Goal: Task Accomplishment & Management: Use online tool/utility

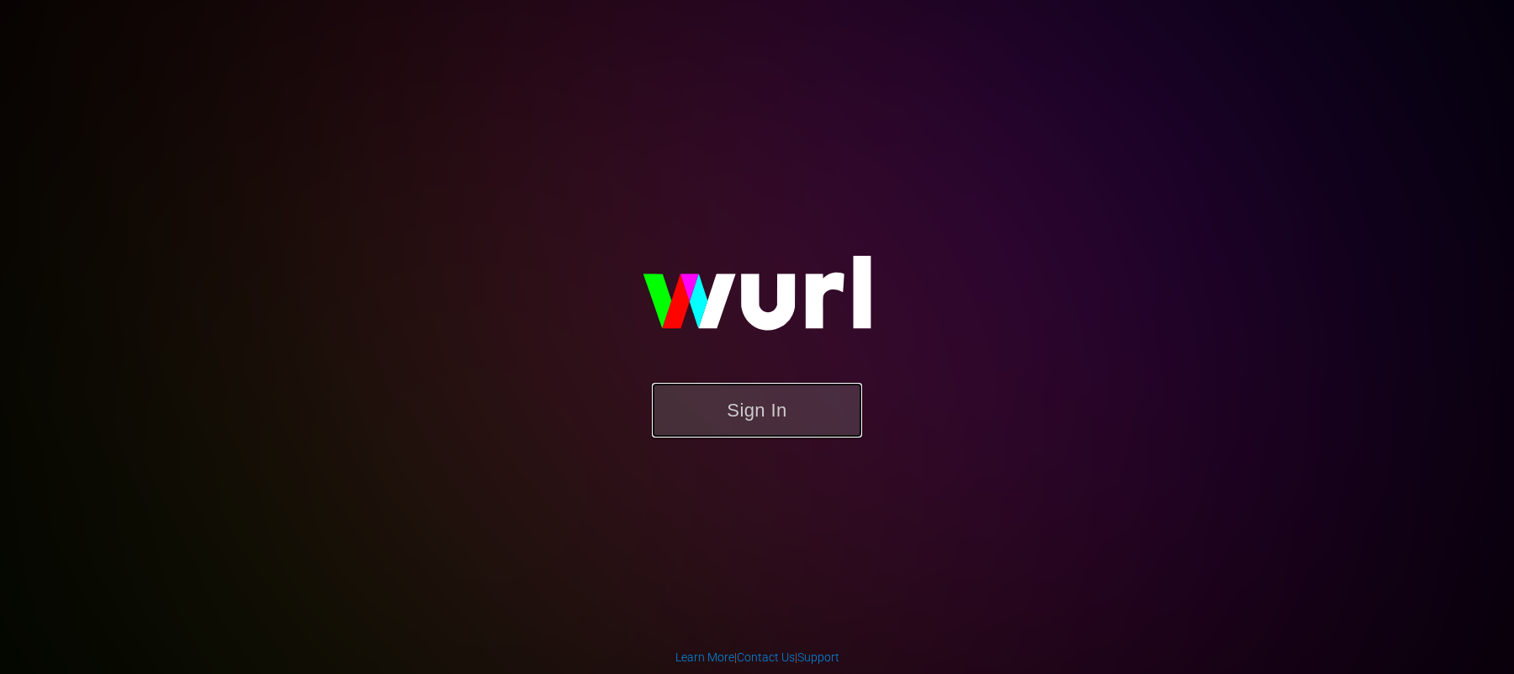
click at [791, 419] on button "Sign In" at bounding box center [757, 410] width 210 height 55
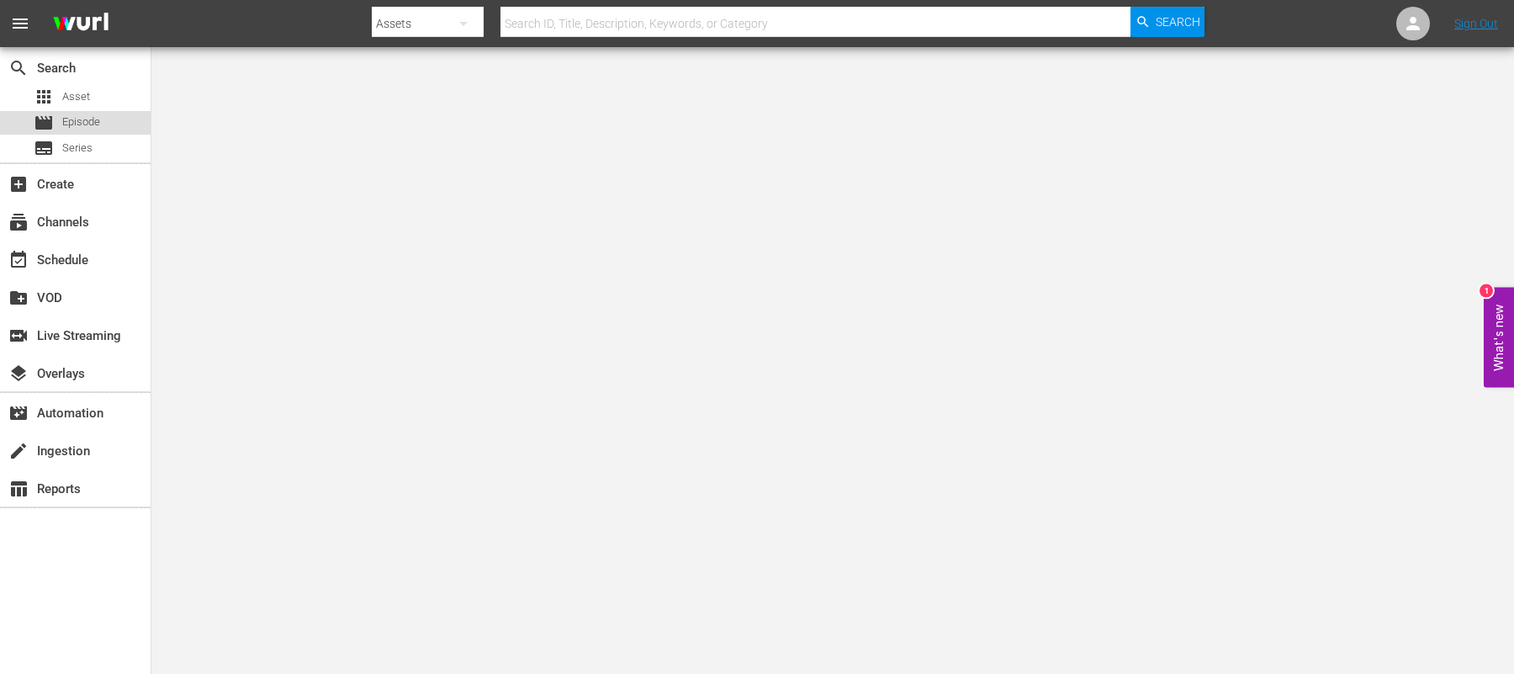
click at [98, 114] on span "Episode" at bounding box center [81, 122] width 38 height 17
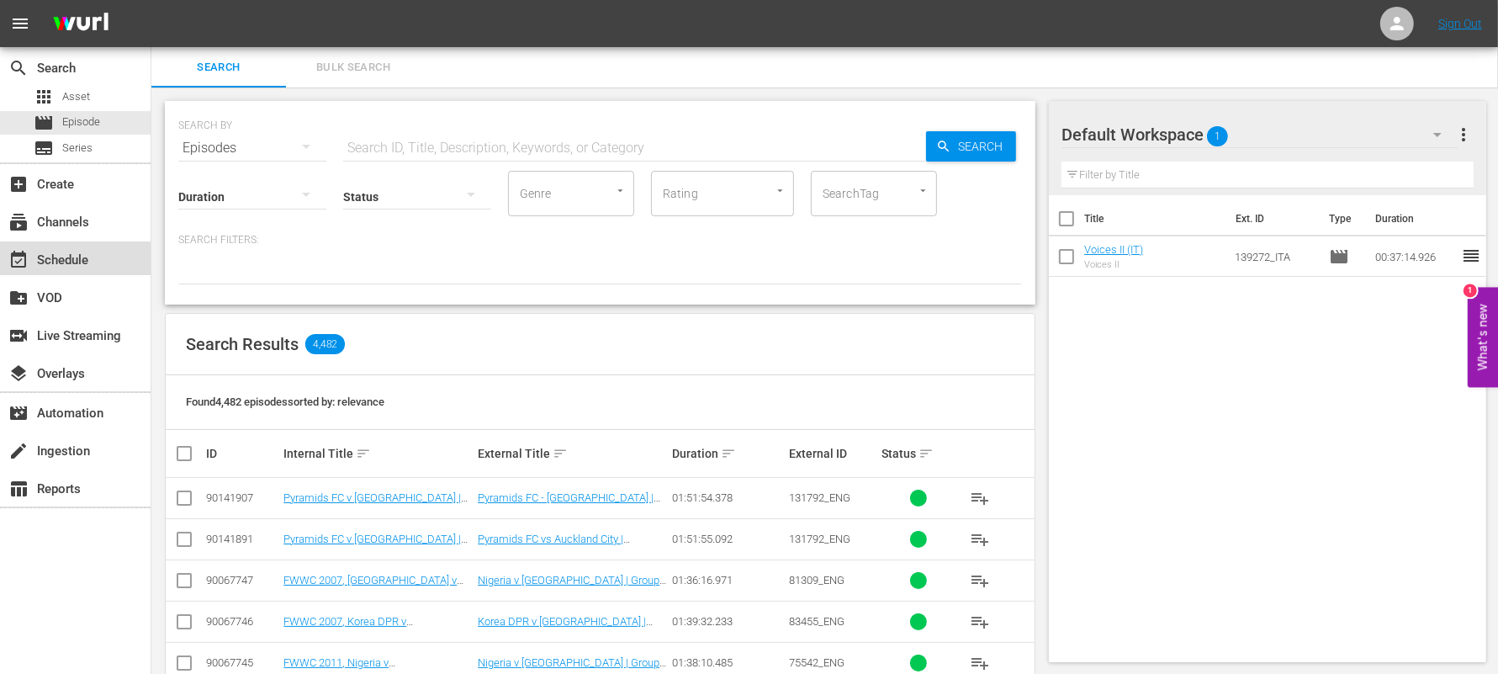
click at [97, 261] on div "event_available Schedule" at bounding box center [75, 258] width 151 height 34
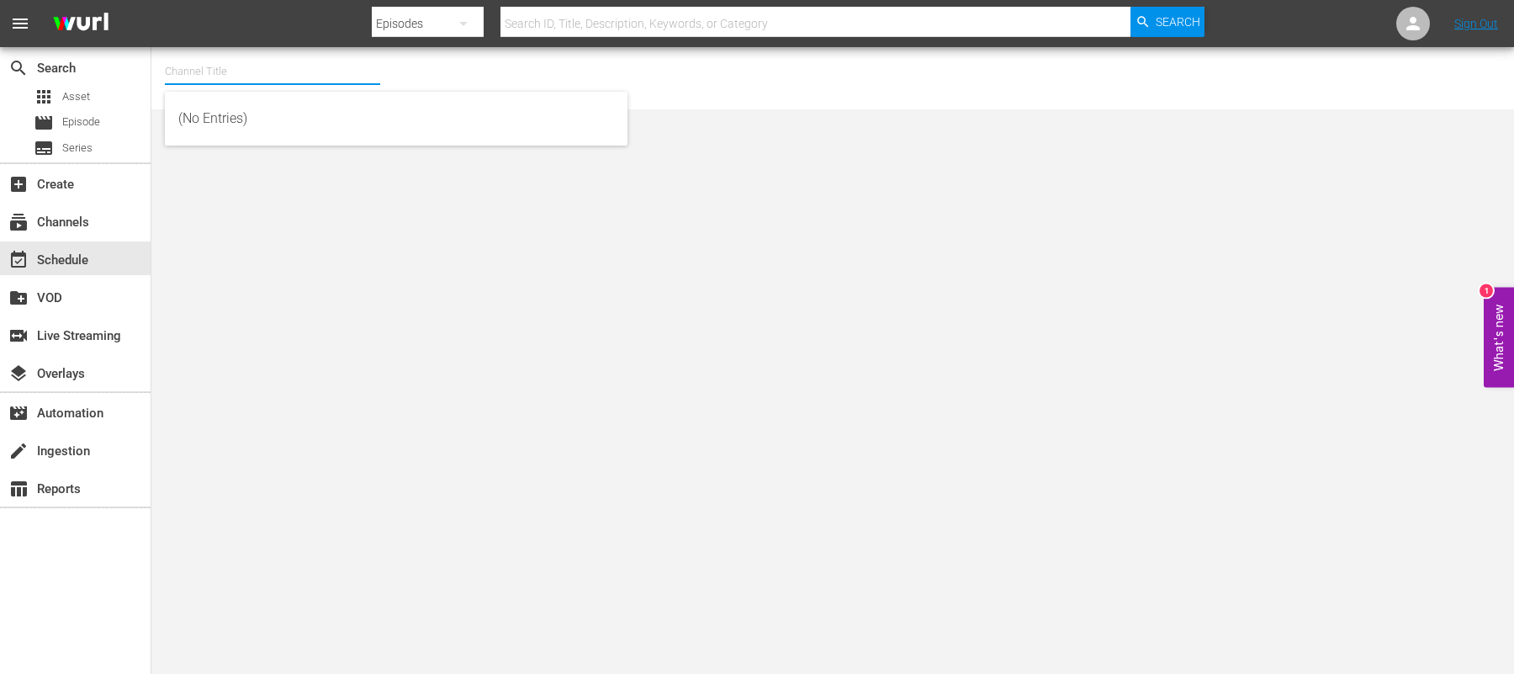
click at [223, 74] on input "text" at bounding box center [272, 71] width 215 height 40
type input "d"
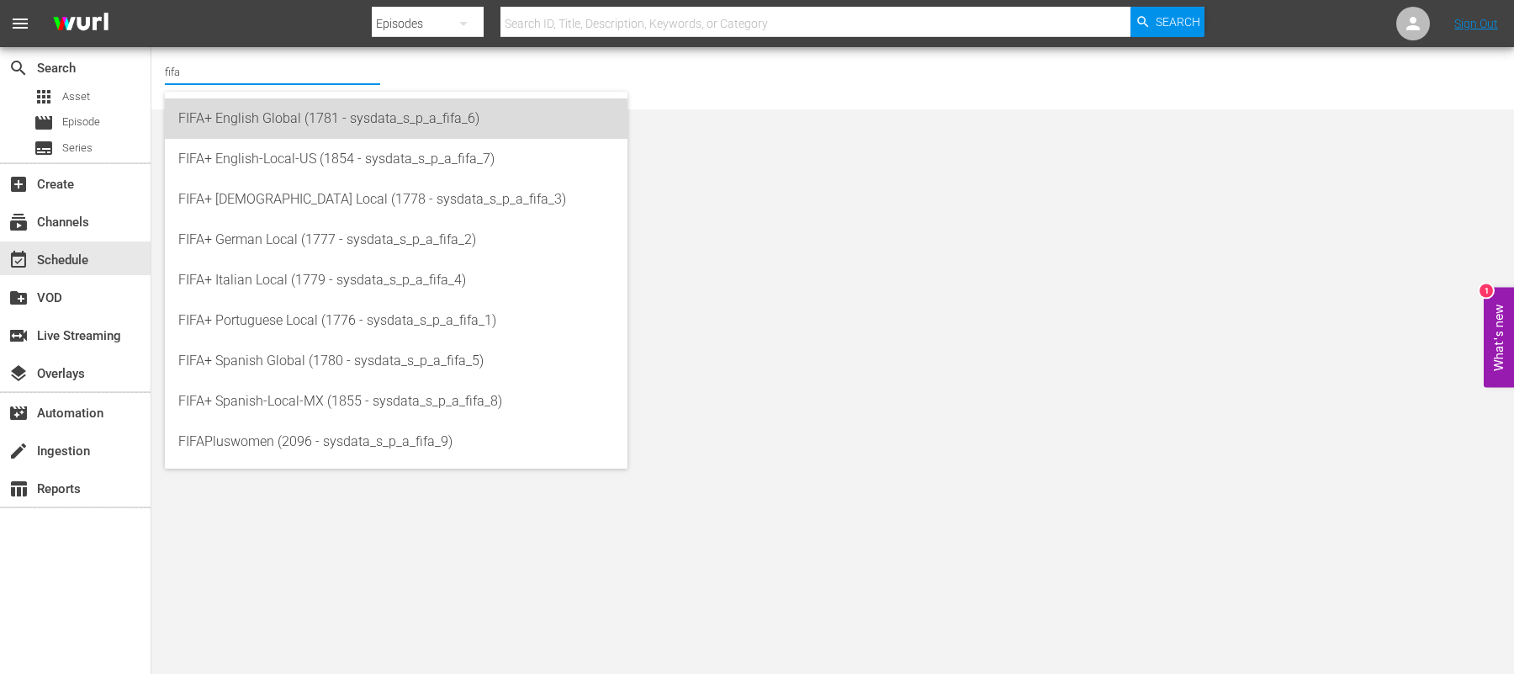
click at [256, 129] on div "FIFA+ English Global (1781 - sysdata_s_p_a_fifa_6)" at bounding box center [396, 118] width 436 height 40
type input "FIFA+ English Global (1781 - sysdata_s_p_a_fifa_6)"
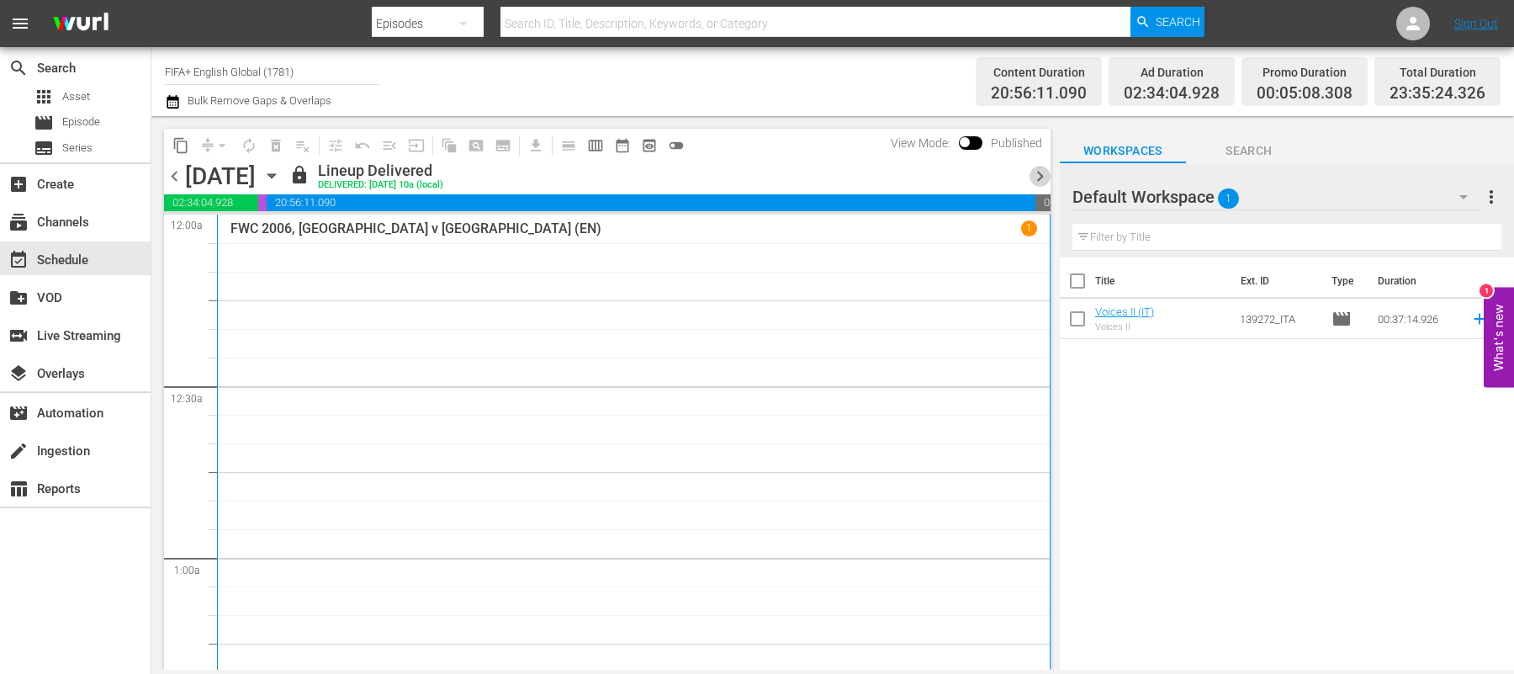
click at [1042, 172] on span "chevron_right" at bounding box center [1039, 176] width 21 height 21
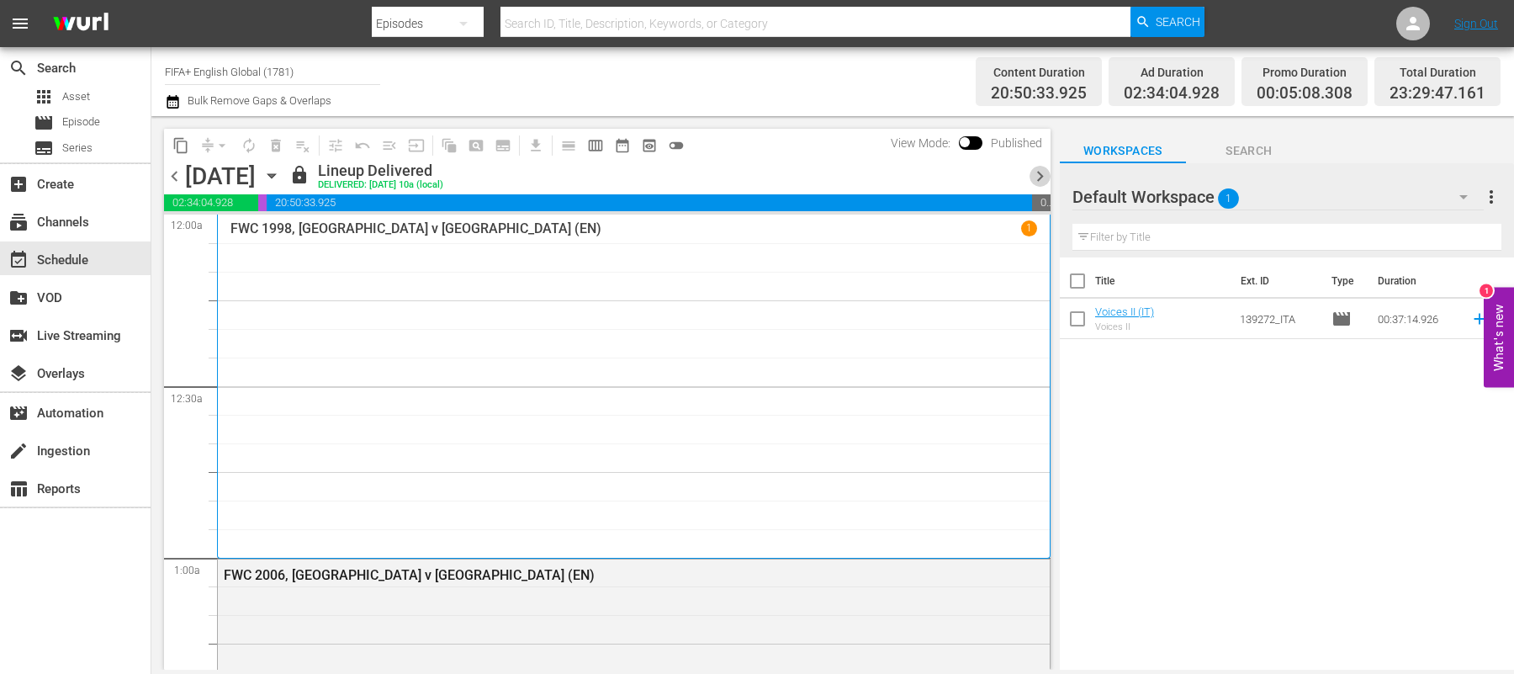
click at [1042, 172] on span "chevron_right" at bounding box center [1039, 176] width 21 height 21
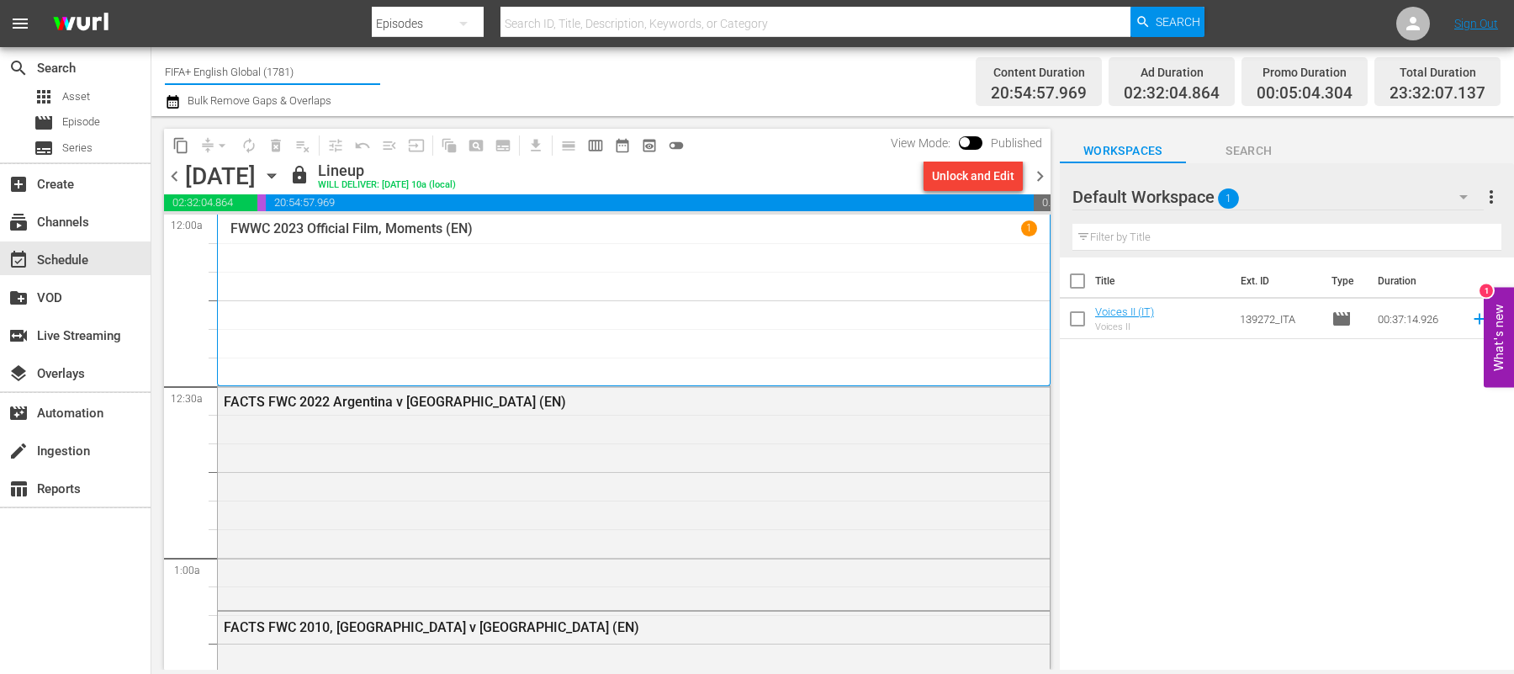
click at [200, 72] on input "FIFA+ English Global (1781)" at bounding box center [272, 71] width 215 height 40
drag, startPoint x: 312, startPoint y: 69, endPoint x: 194, endPoint y: 70, distance: 117.7
click at [194, 70] on input "FIFA+ English Global (1781)" at bounding box center [272, 71] width 215 height 40
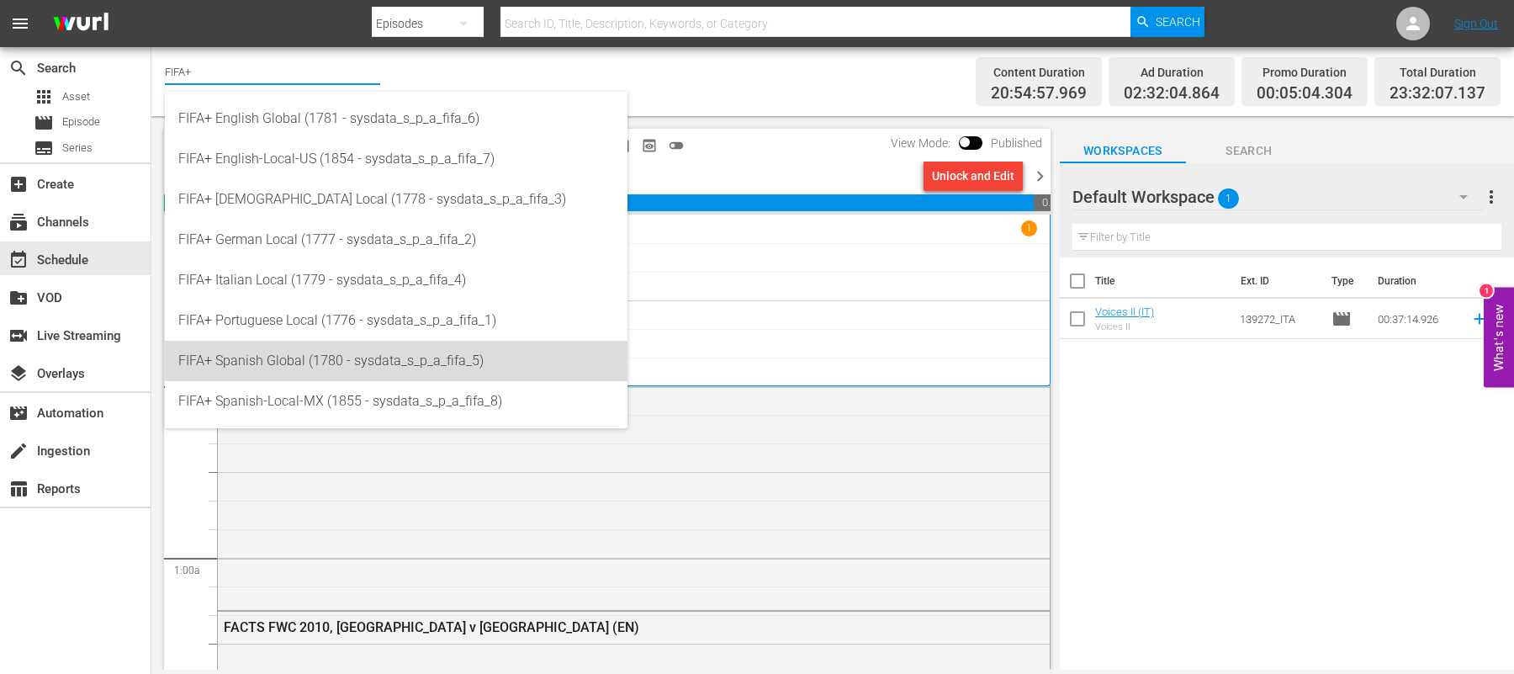
click at [244, 354] on div "FIFA+ Spanish Global (1780 - sysdata_s_p_a_fifa_5)" at bounding box center [396, 361] width 436 height 40
type input "FIFA+ Spanish Global (1780 - sysdata_s_p_a_fifa_5)"
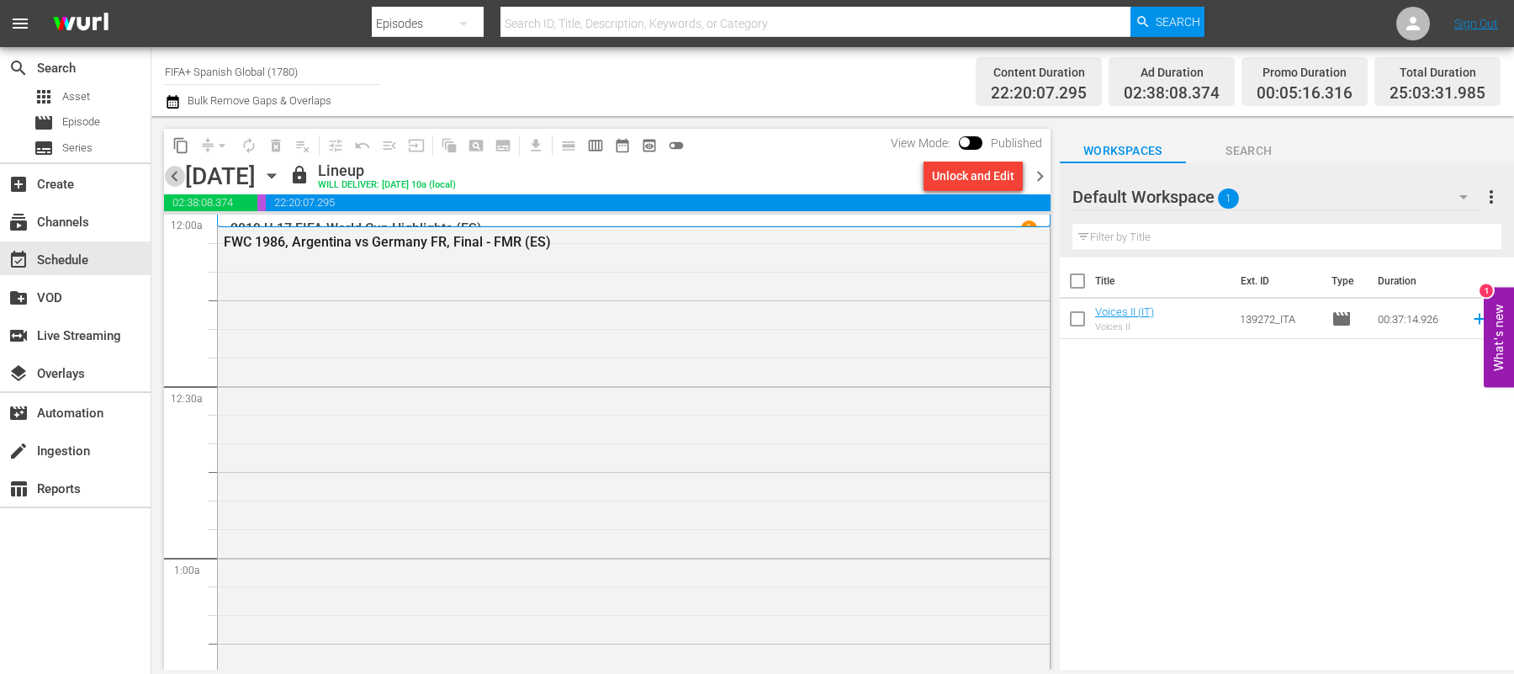
click at [177, 174] on span "chevron_left" at bounding box center [174, 176] width 21 height 21
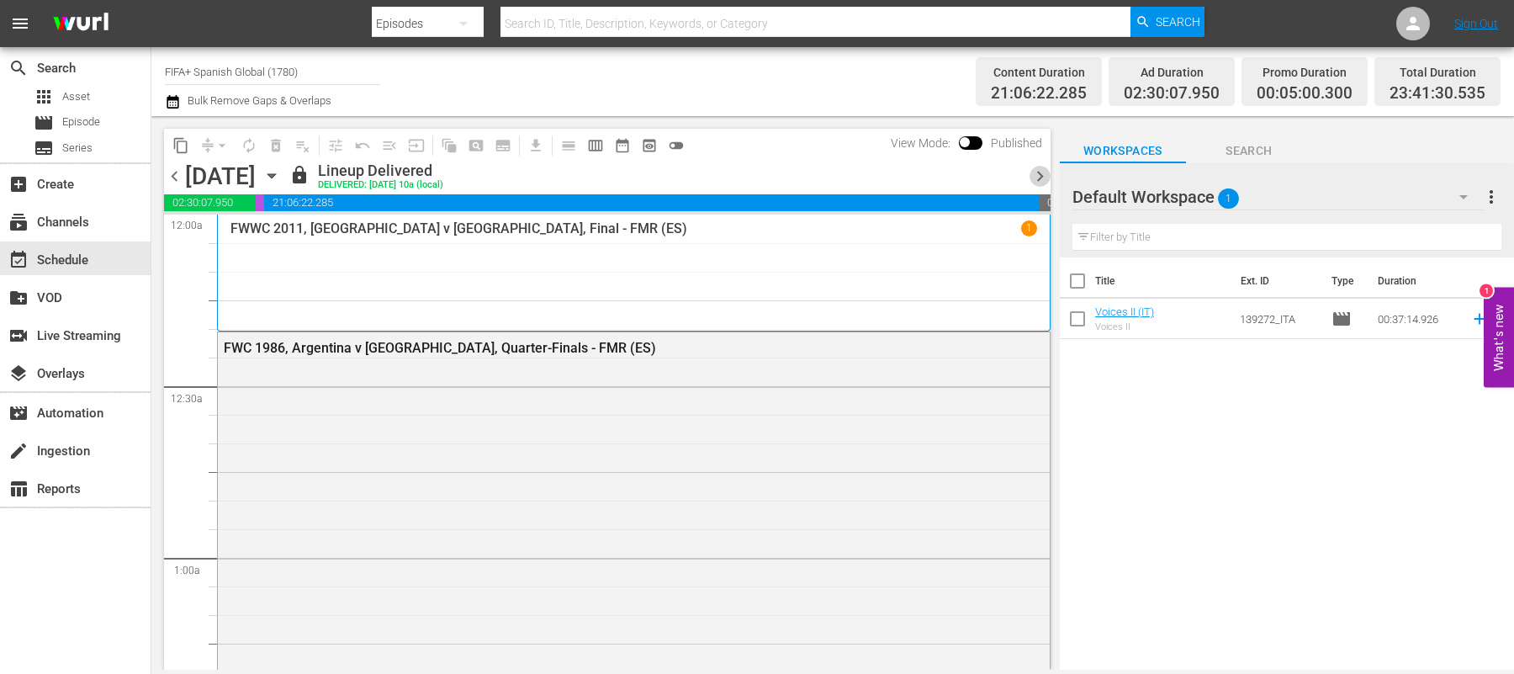
click at [1039, 176] on span "chevron_right" at bounding box center [1039, 176] width 21 height 21
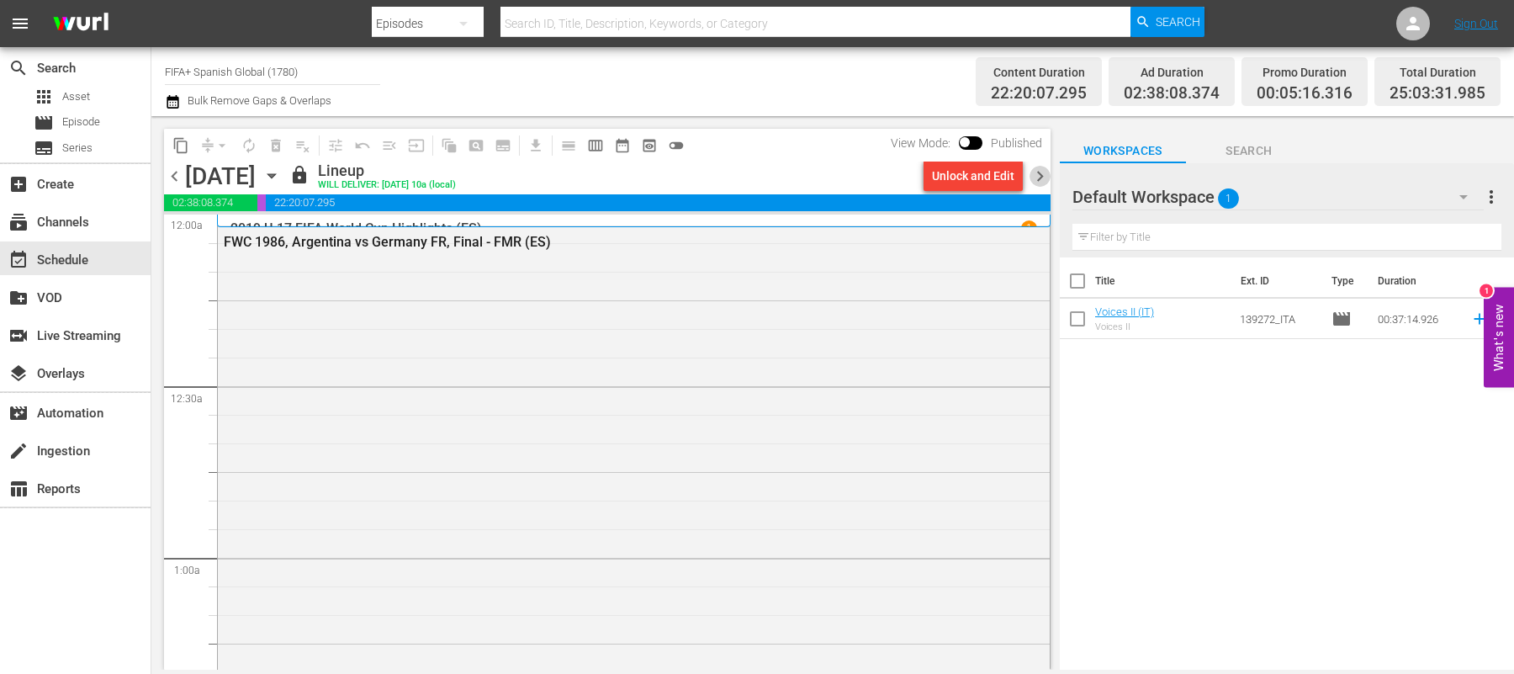
click at [1039, 176] on span "chevron_right" at bounding box center [1039, 176] width 21 height 21
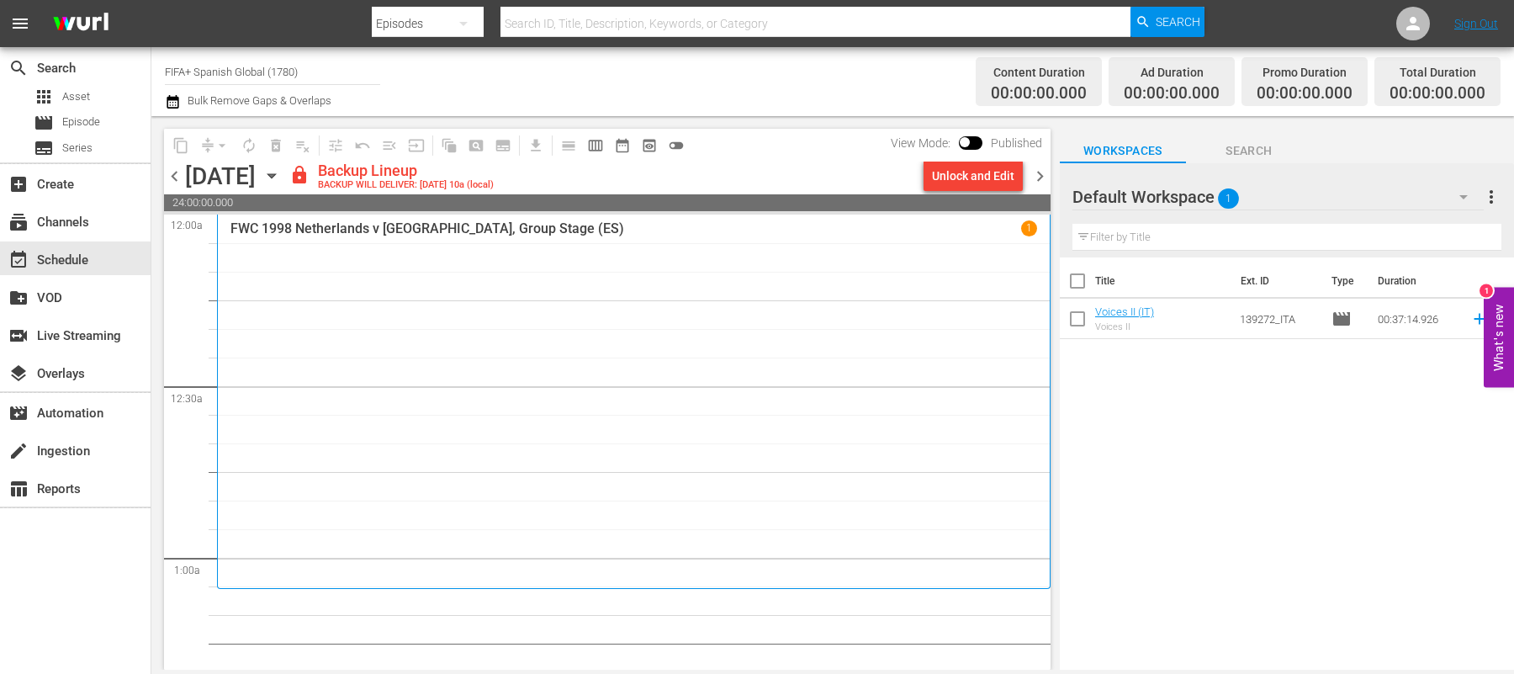
click at [177, 177] on span "chevron_left" at bounding box center [174, 176] width 21 height 21
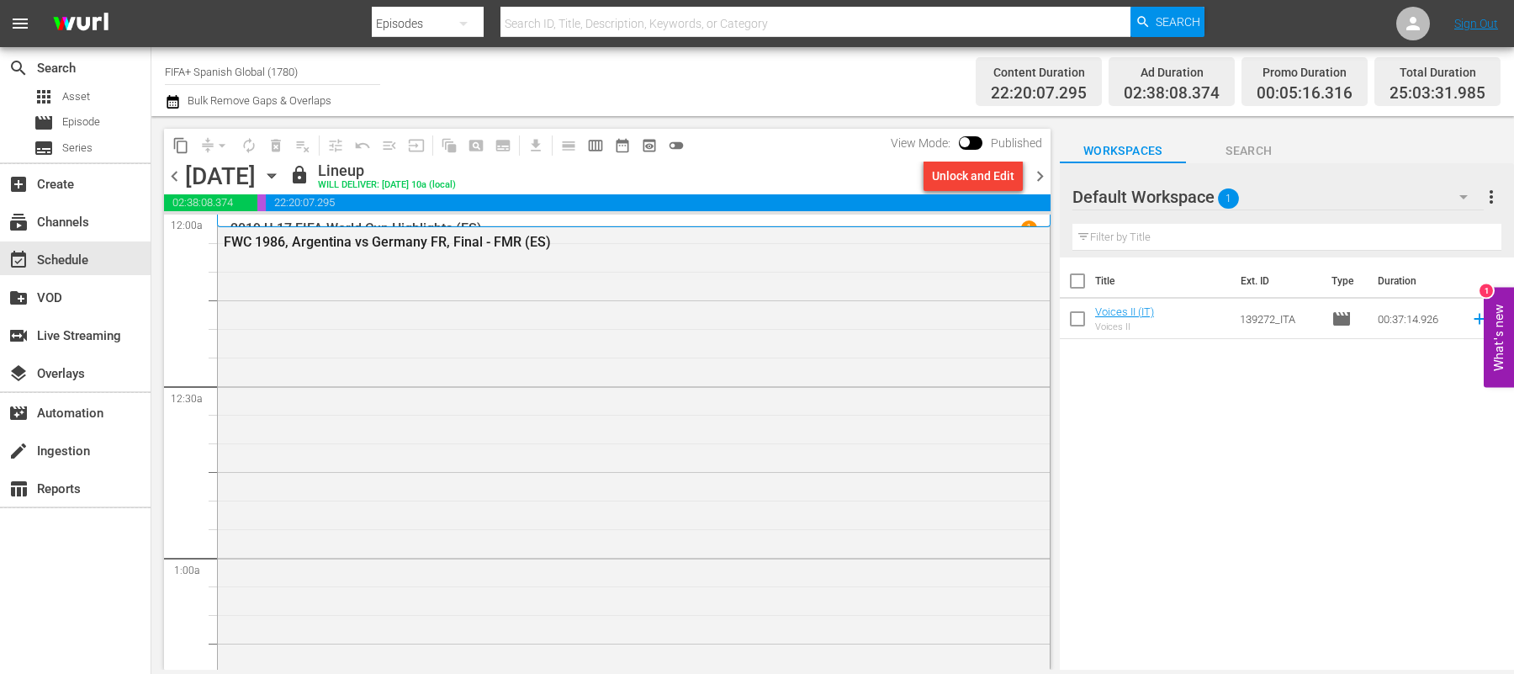
click at [156, 27] on nav "menu Search By Episodes Search ID, Title, Description, Keywords, or Category Se…" at bounding box center [757, 23] width 1514 height 47
click at [74, 611] on div "search Search apps Asset movie Episode subtitles Series add_box Create subscrip…" at bounding box center [75, 384] width 151 height 674
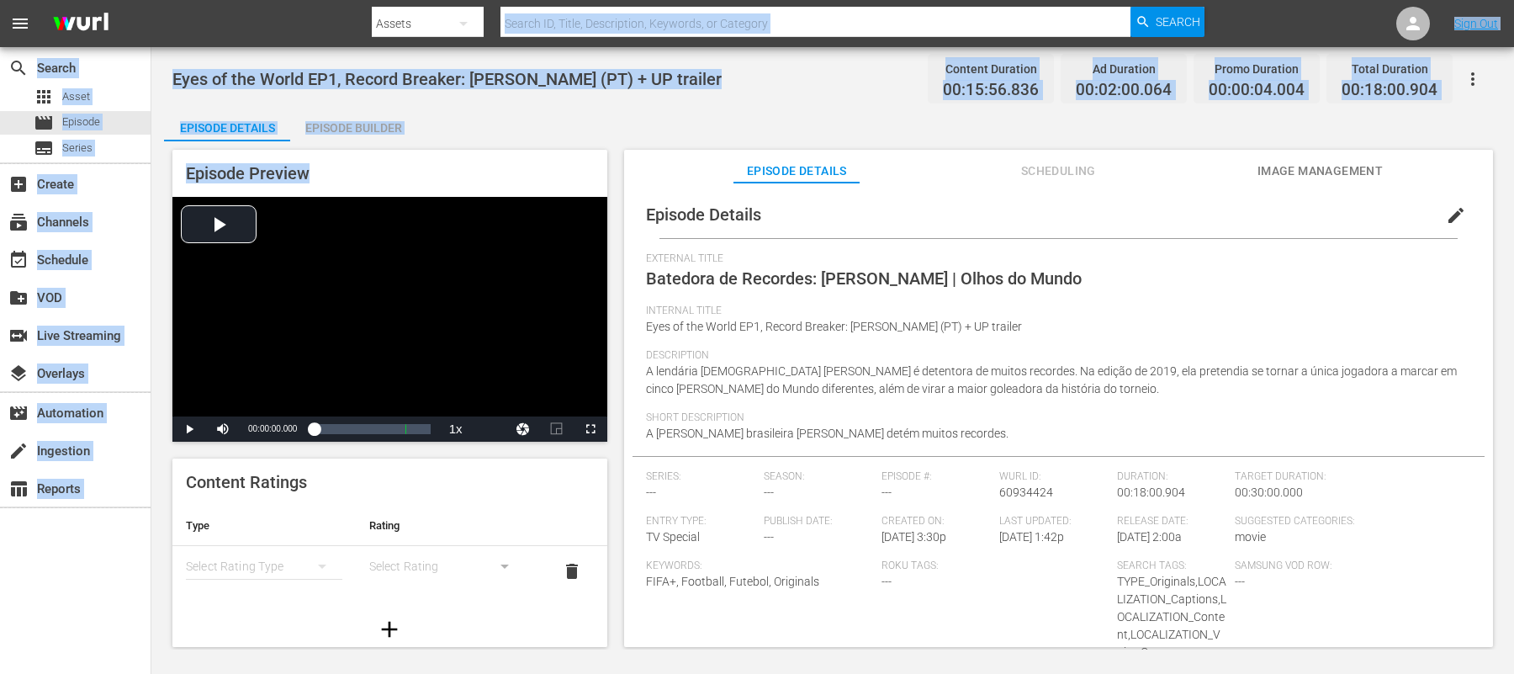
click at [785, 21] on div "menu Search By Assets Search ID, Title, Description, Keywords, or Category Sear…" at bounding box center [757, 324] width 1514 height 649
click at [764, 116] on div "Episode Details Episode Builder Episode Preview Video Player is loading. Play V…" at bounding box center [832, 384] width 1337 height 553
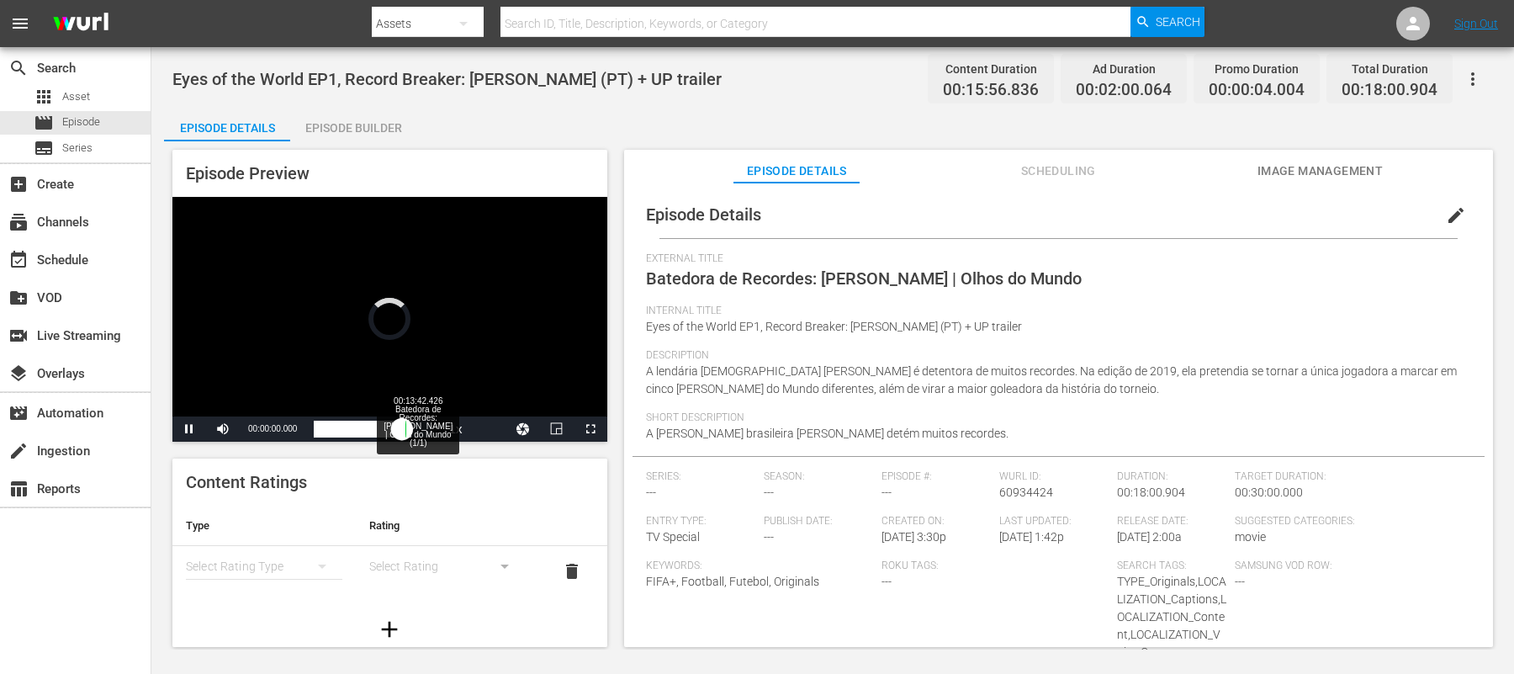
click at [402, 426] on div "Loaded : 0.70% 00:13:42.426 Batedora de Recordes: Marta | Olhos do Mundo (1/1) …" at bounding box center [372, 428] width 116 height 17
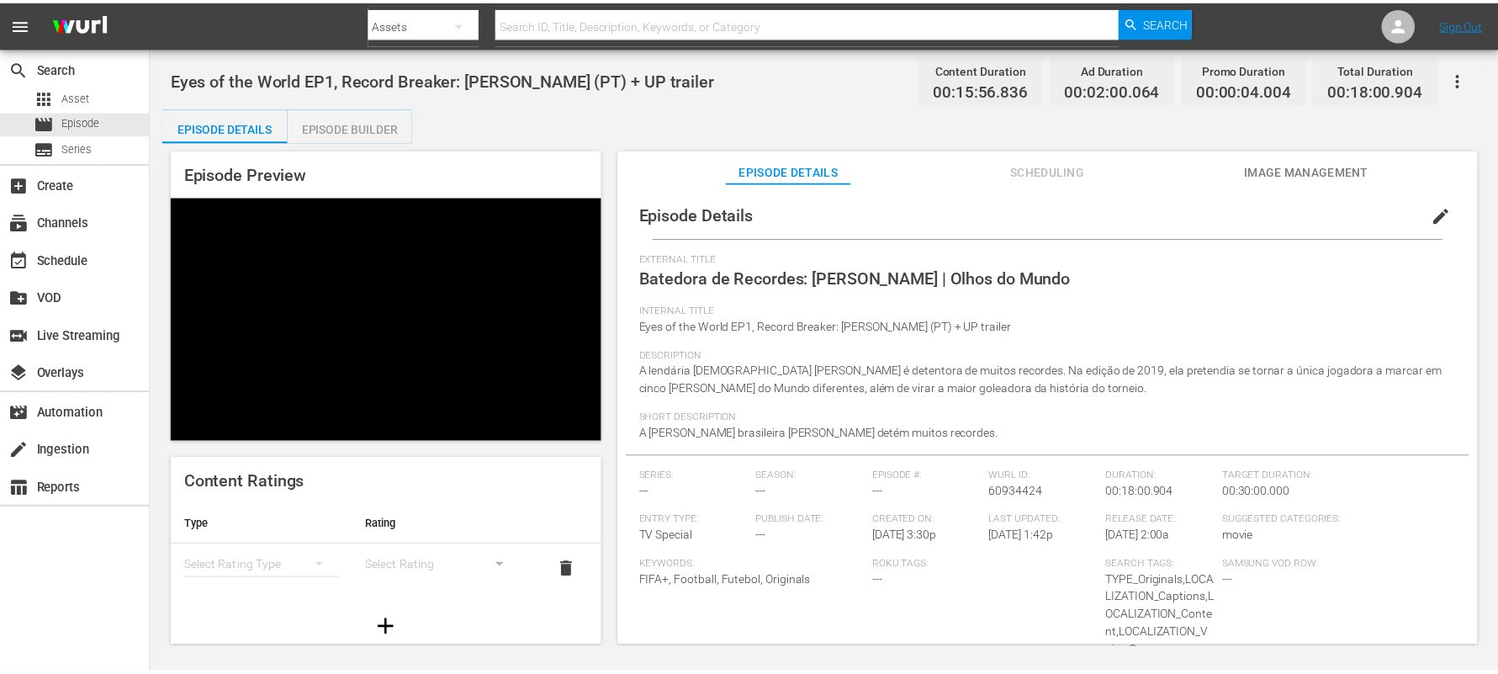
scroll to position [1, 0]
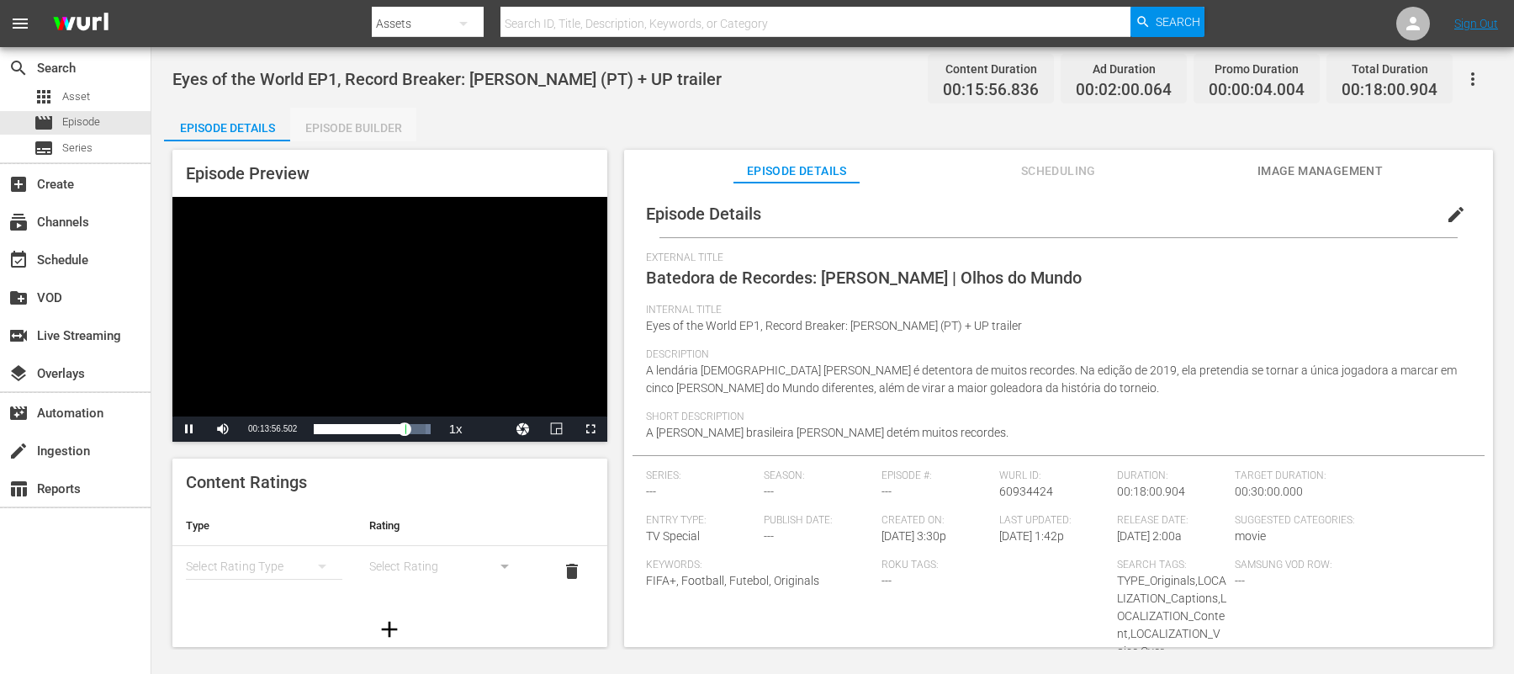
click at [374, 126] on div "Episode Builder" at bounding box center [353, 128] width 126 height 40
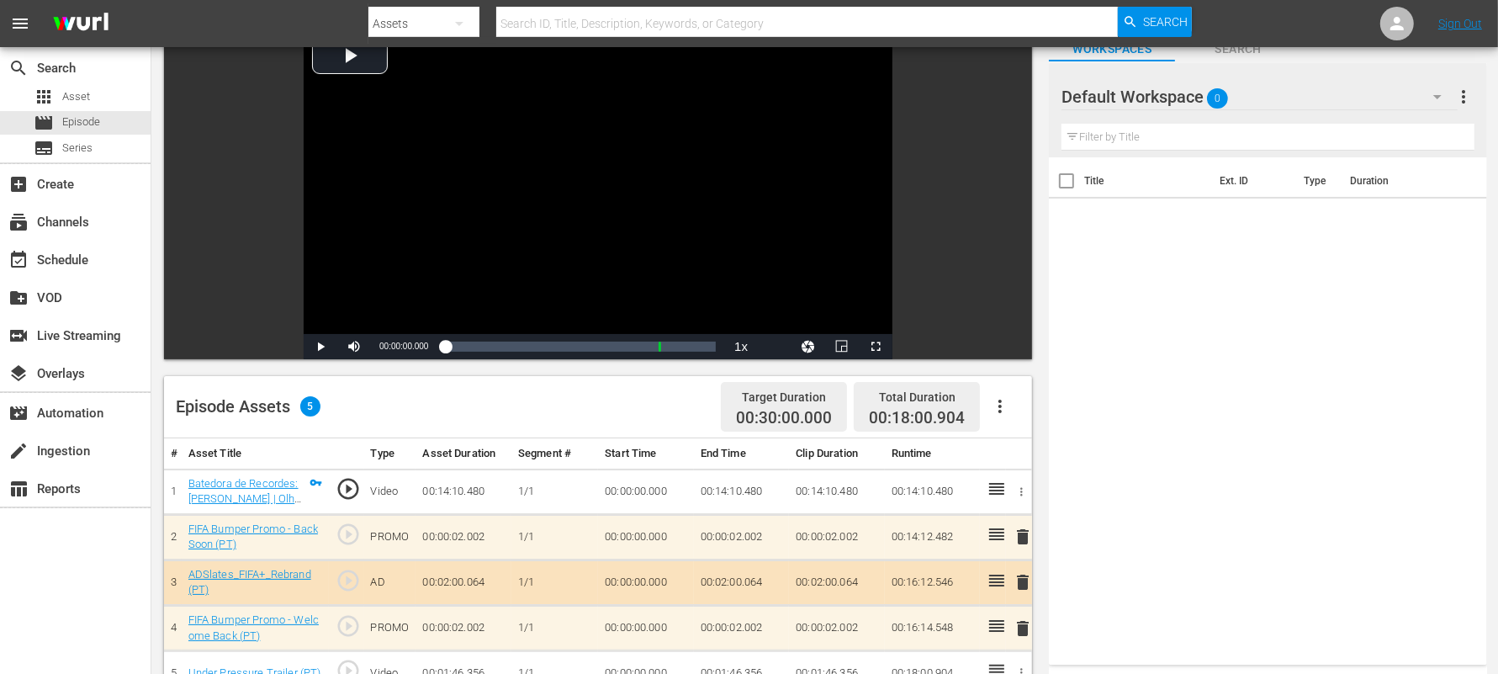
scroll to position [115, 0]
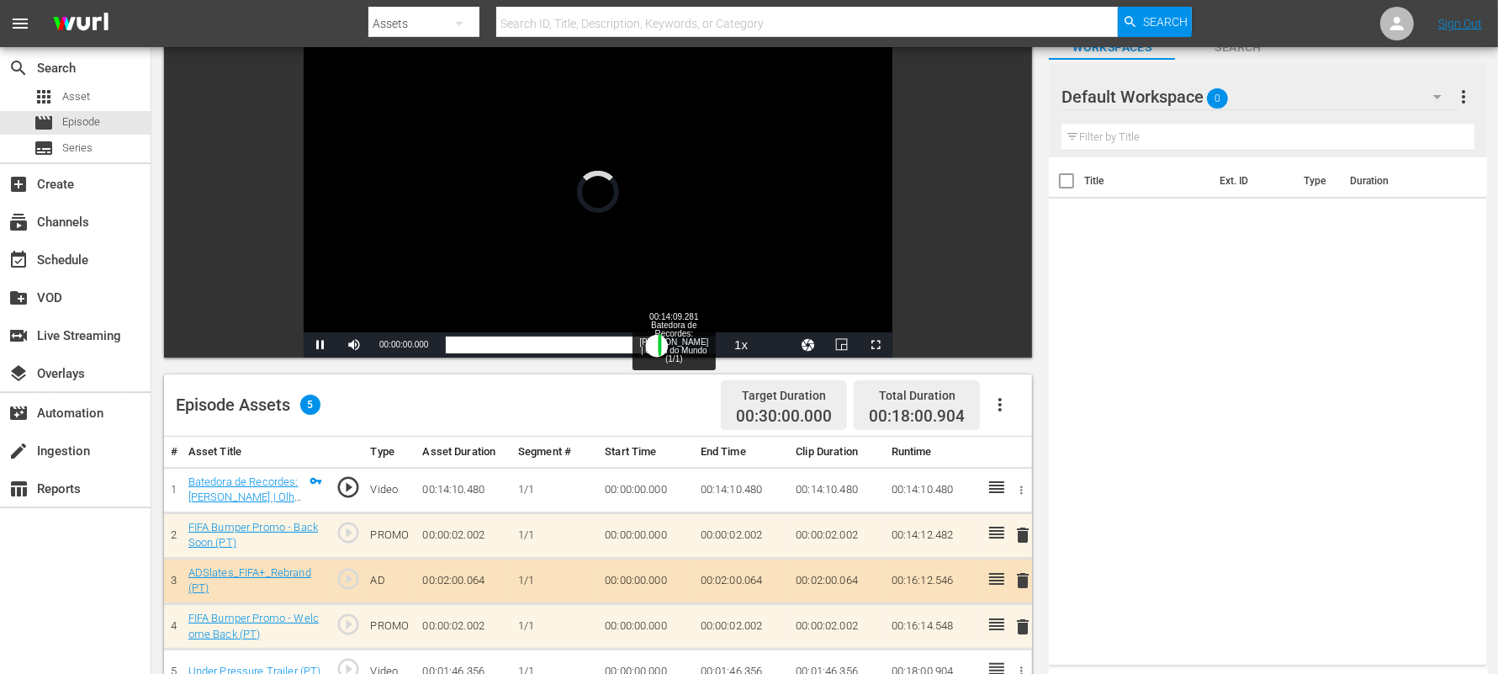
click at [657, 345] on div "Loaded : 0.70% 00:14:09.281 Batedora de Recordes: Marta | Olhos do Mundo (1/1) …" at bounding box center [581, 344] width 271 height 17
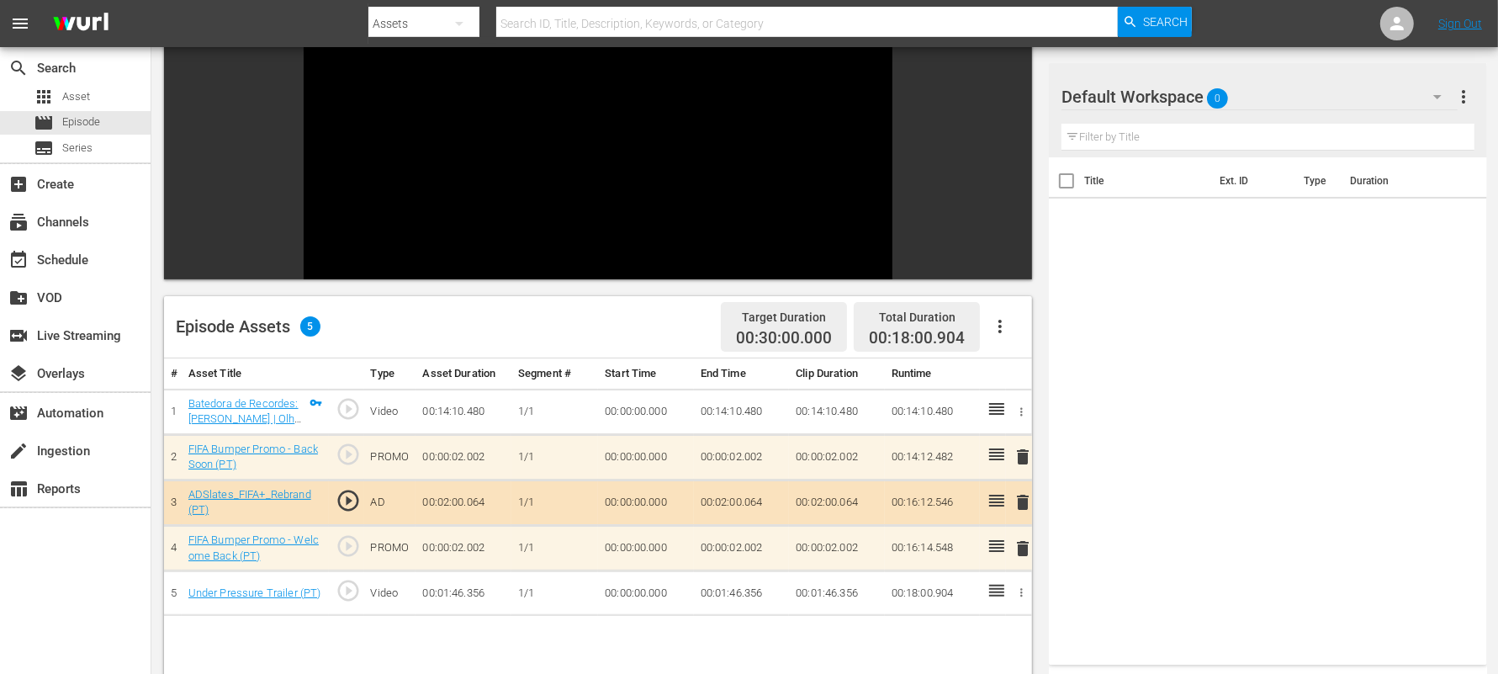
scroll to position [182, 0]
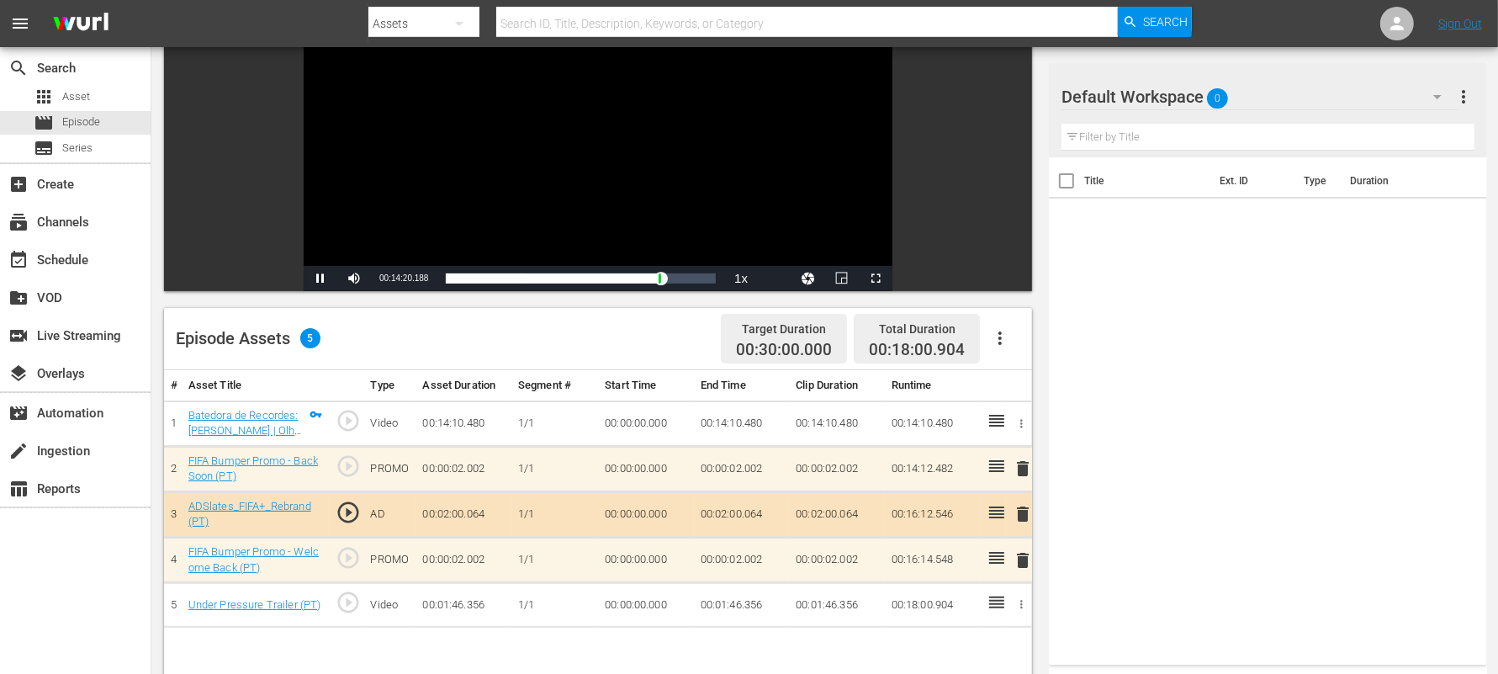
click at [451, 162] on div "Video Player" at bounding box center [598, 113] width 589 height 306
click at [450, 276] on div "Loaded : 40.04% 00:00:20.141 Batedora de Recordes: Marta | Olhos do Mundo (1/1)…" at bounding box center [581, 278] width 271 height 17
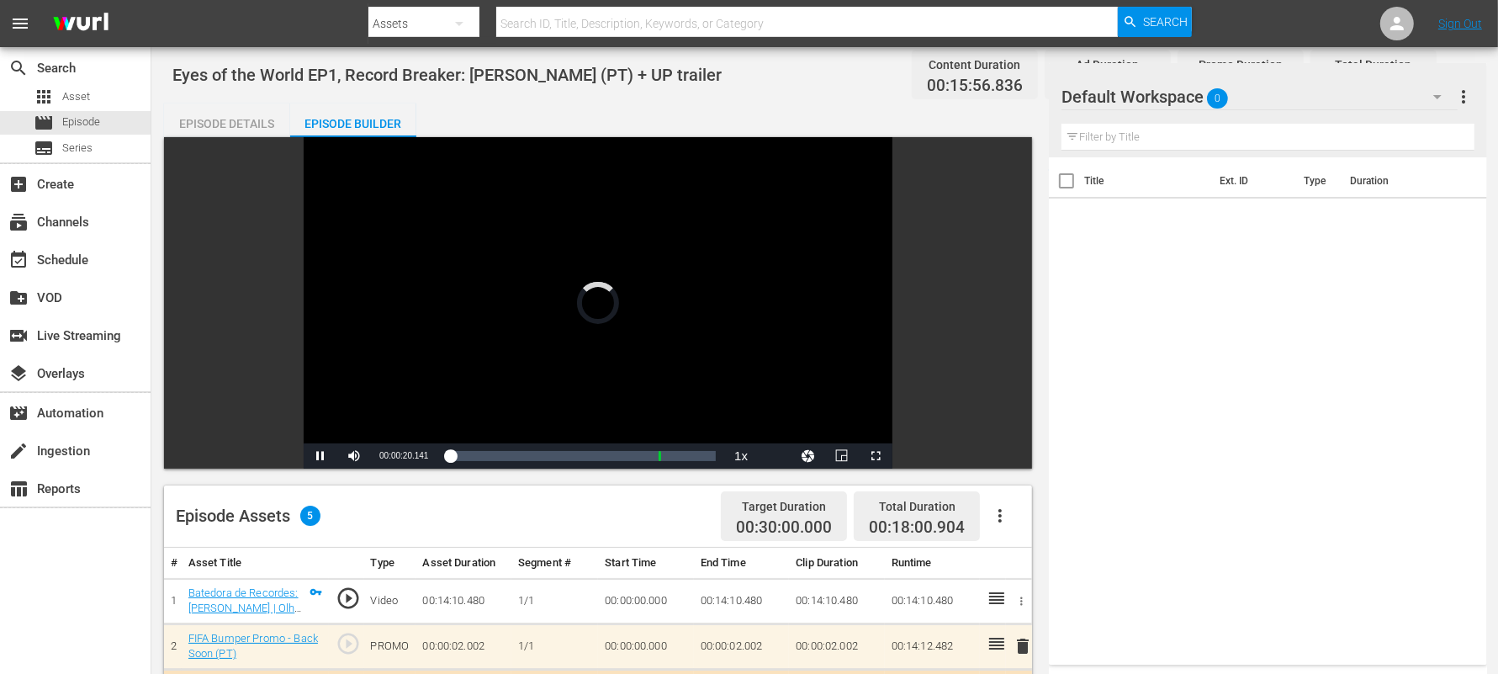
scroll to position [0, 0]
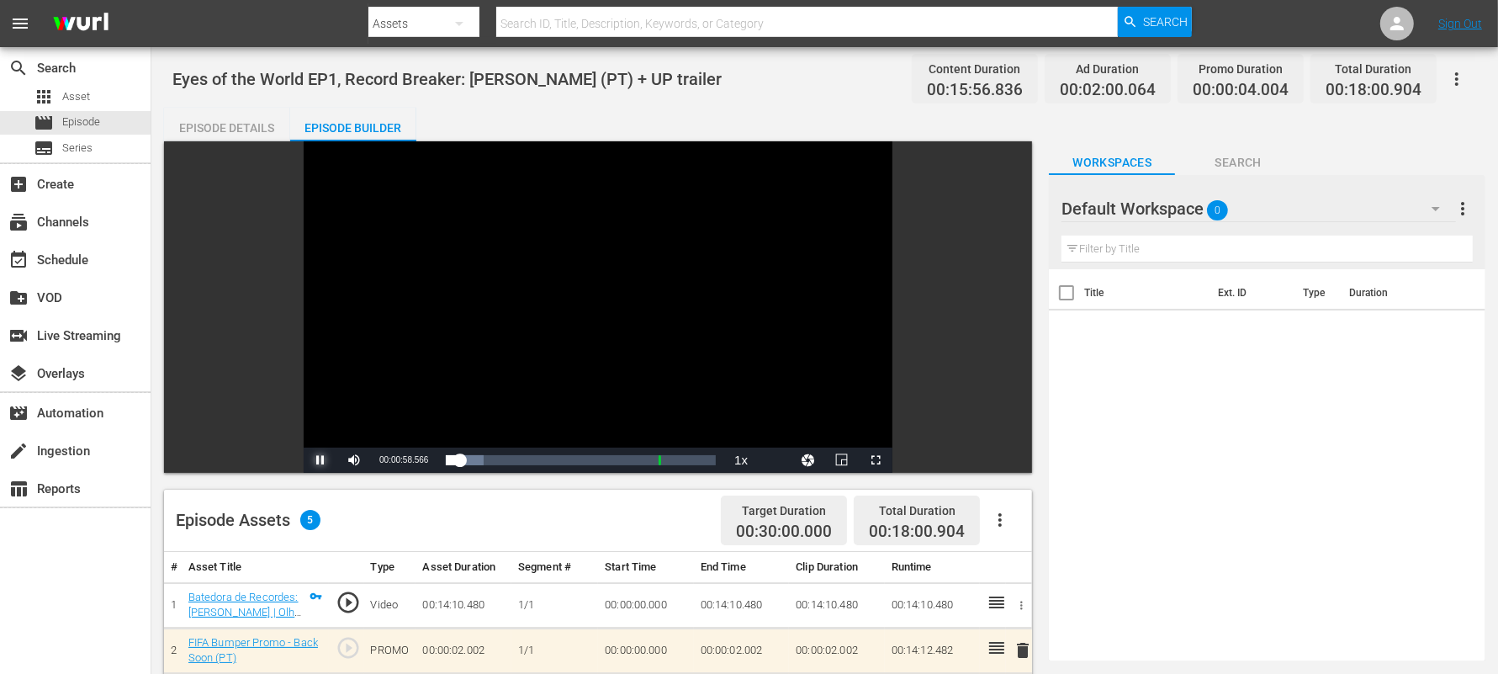
click at [320, 460] on span "Video Player" at bounding box center [320, 460] width 0 height 0
drag, startPoint x: 459, startPoint y: 461, endPoint x: 448, endPoint y: 464, distance: 11.4
click at [447, 464] on div "00:00:06.713" at bounding box center [447, 460] width 2 height 17
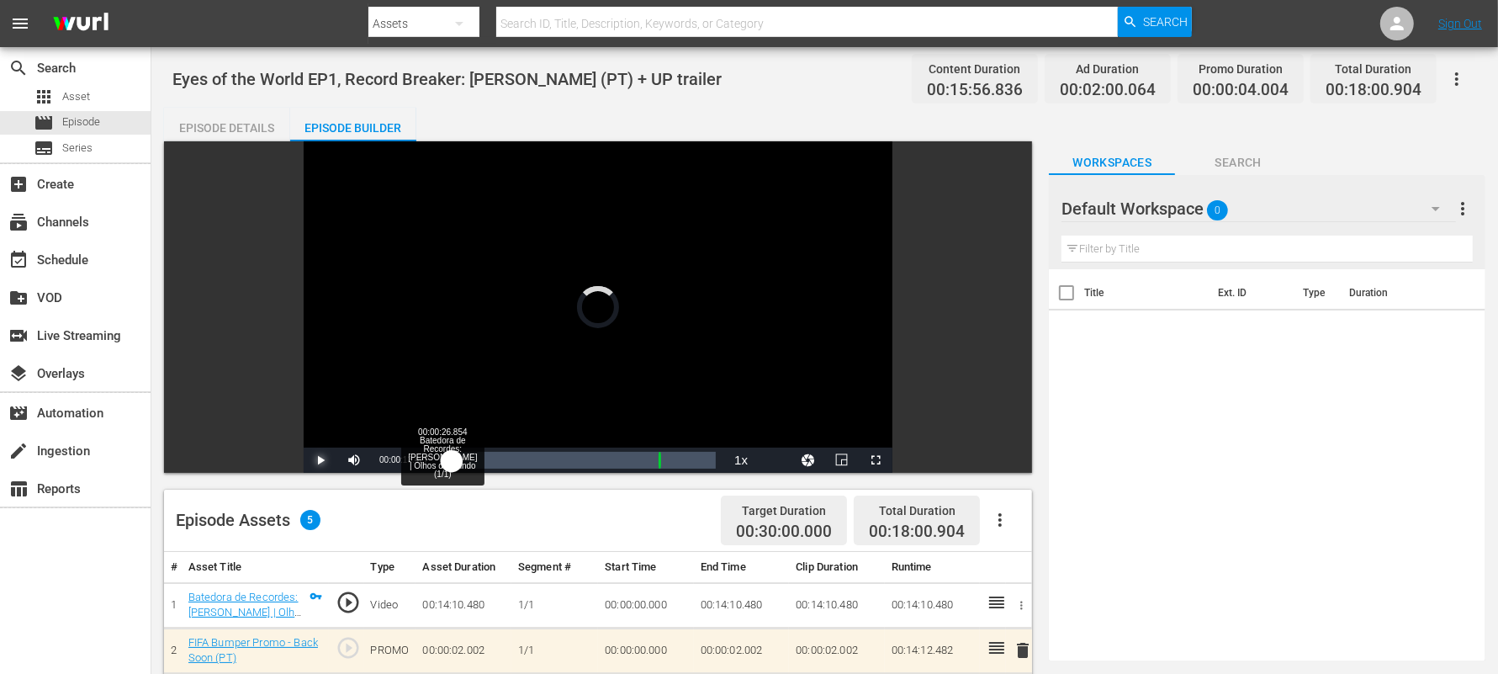
click at [452, 465] on div "00:00:00.000" at bounding box center [449, 460] width 7 height 17
click at [320, 460] on span "Video Player" at bounding box center [320, 460] width 0 height 0
click at [320, 459] on span "Video Player" at bounding box center [320, 459] width 0 height 0
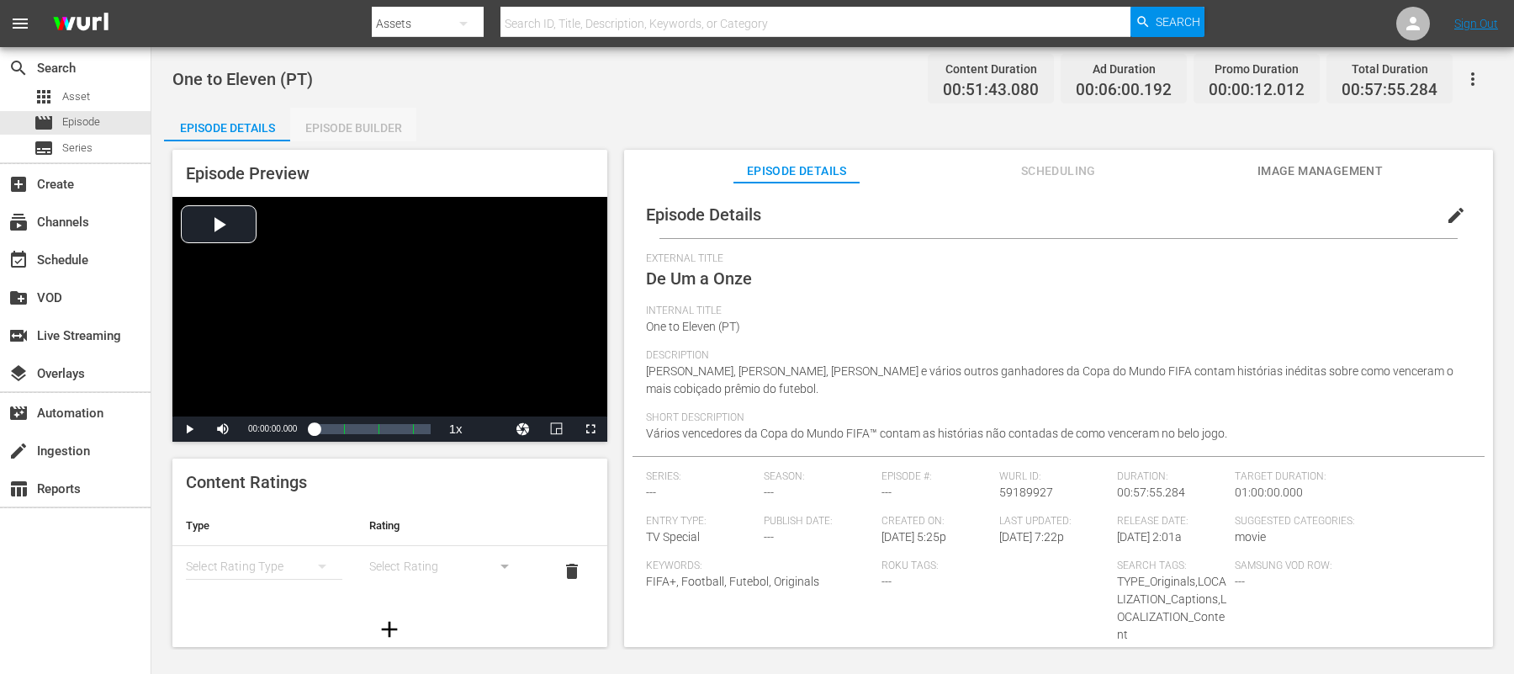
click at [357, 124] on div "Episode Builder" at bounding box center [353, 128] width 126 height 40
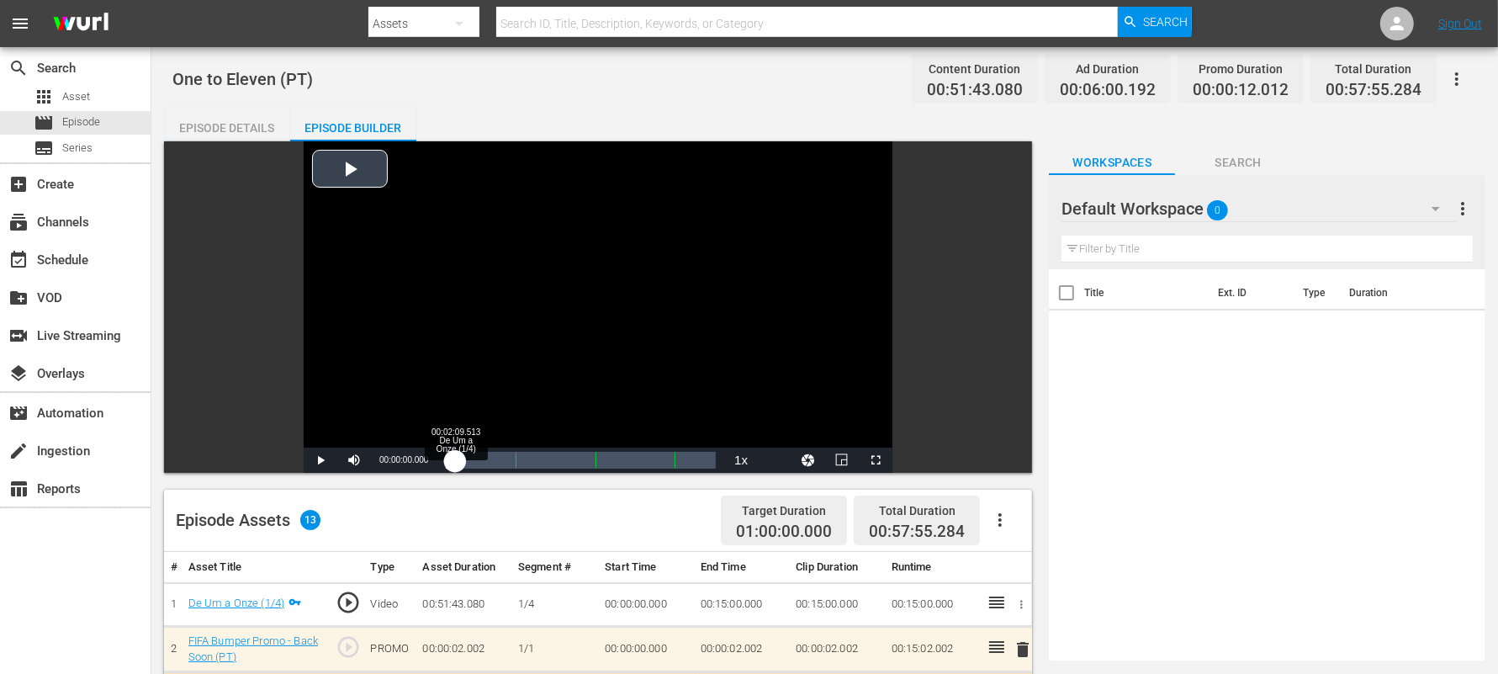
click at [455, 464] on div "00:00:00.000" at bounding box center [451, 460] width 10 height 17
click at [320, 460] on span "Video Player" at bounding box center [320, 460] width 0 height 0
